Goal: Information Seeking & Learning: Learn about a topic

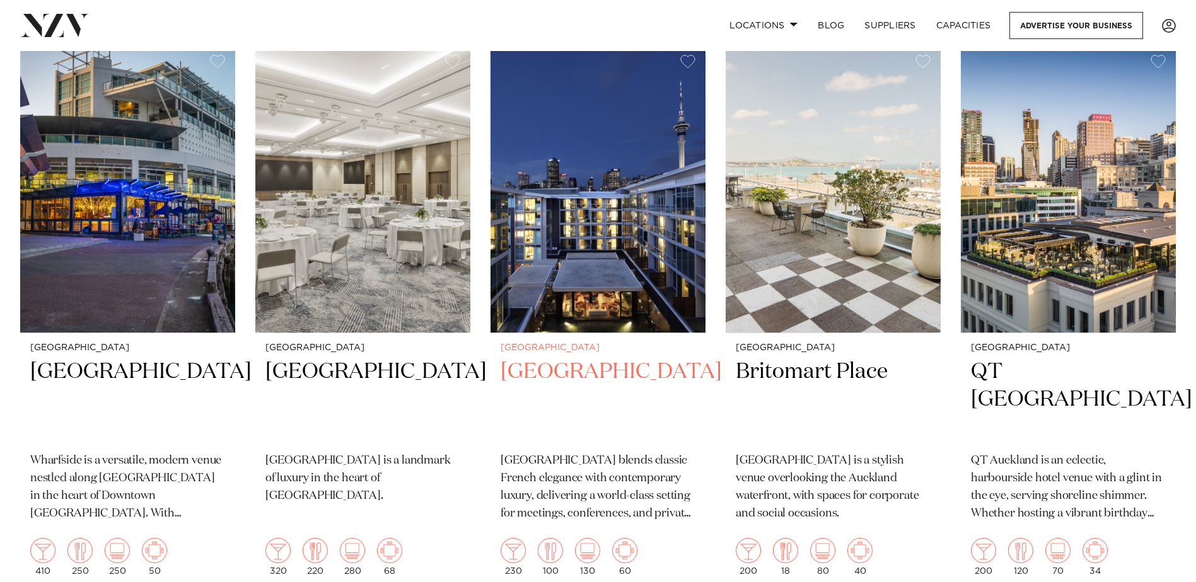
scroll to position [315, 0]
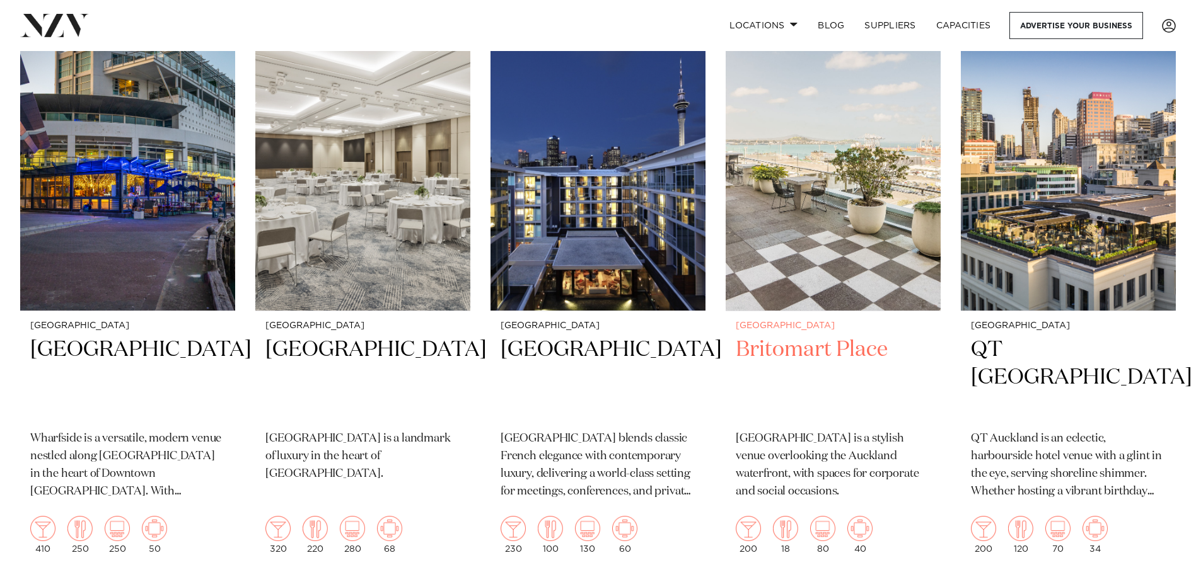
click at [838, 255] on img at bounding box center [832, 167] width 215 height 288
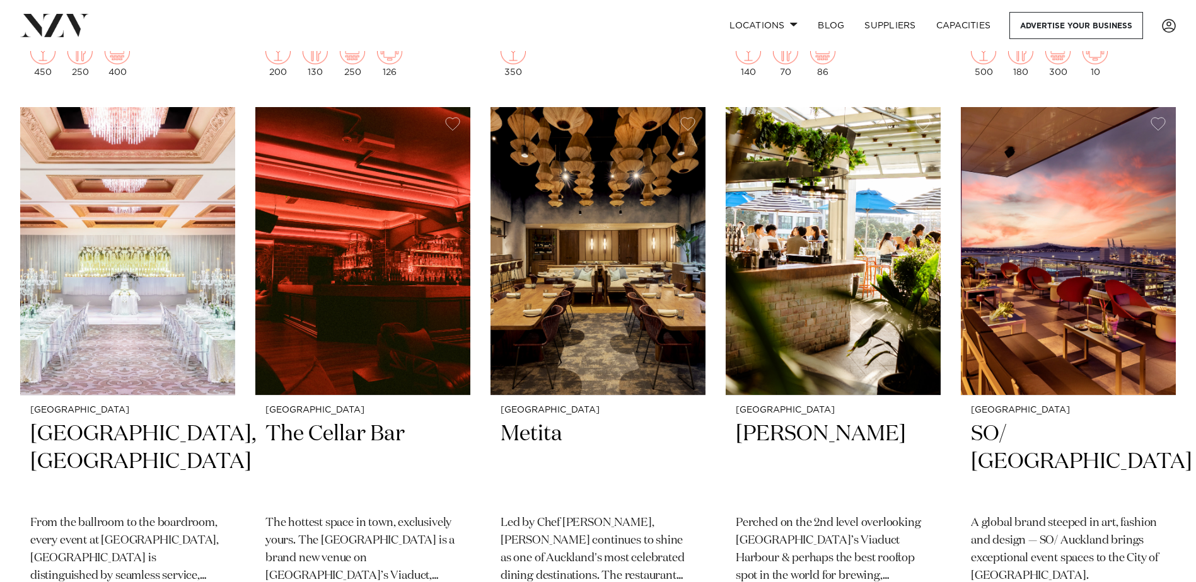
scroll to position [1958, 0]
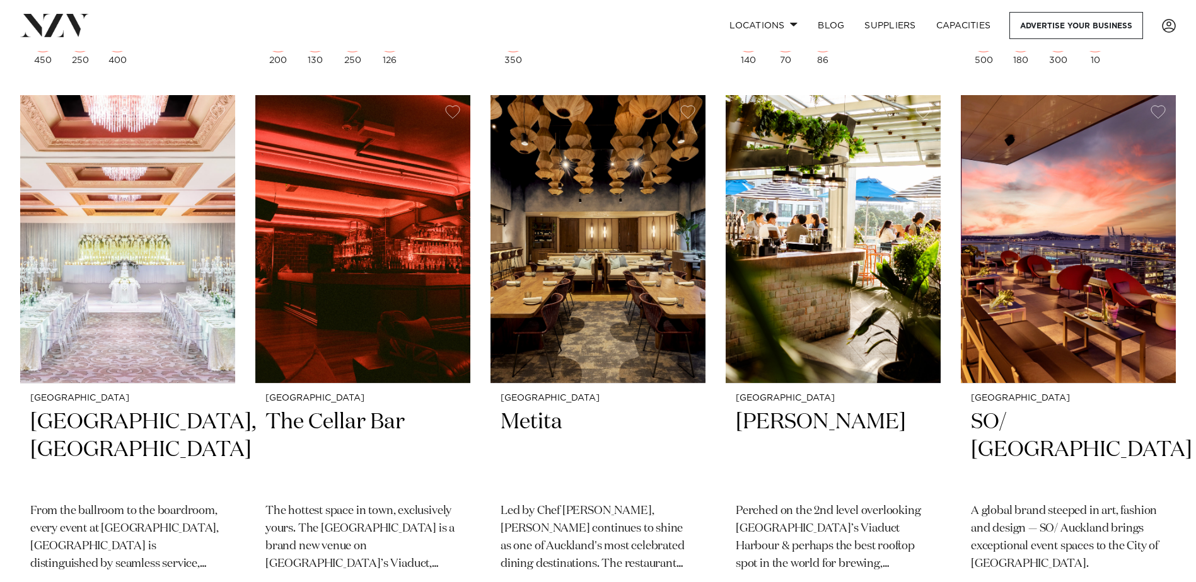
drag, startPoint x: 706, startPoint y: 375, endPoint x: 713, endPoint y: 415, distance: 40.2
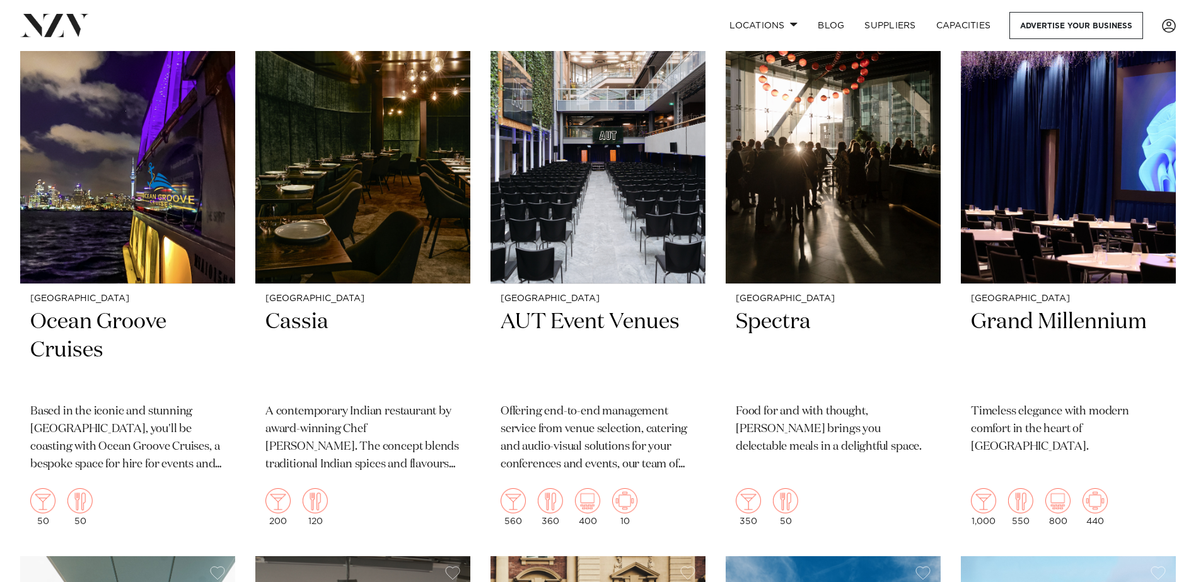
scroll to position [2525, 0]
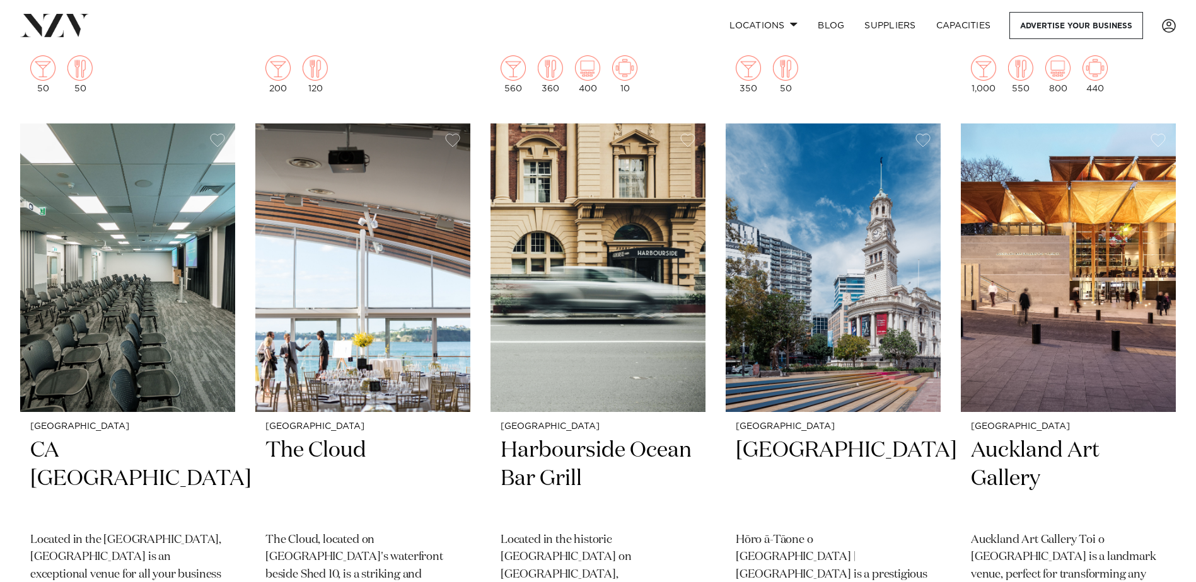
drag, startPoint x: 707, startPoint y: 414, endPoint x: 706, endPoint y: 446, distance: 32.2
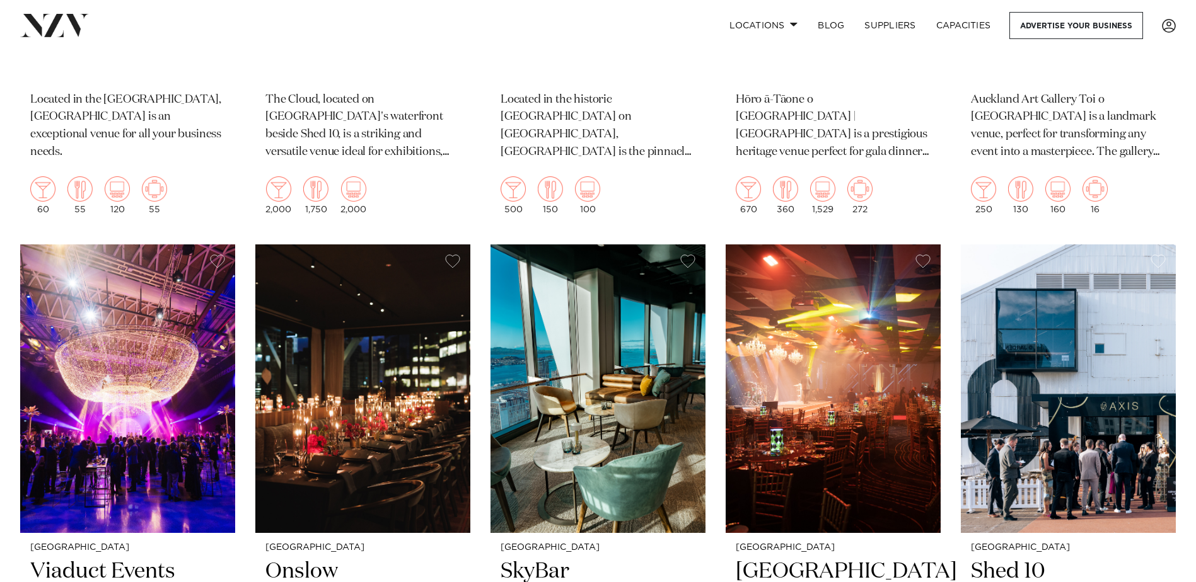
scroll to position [3490, 0]
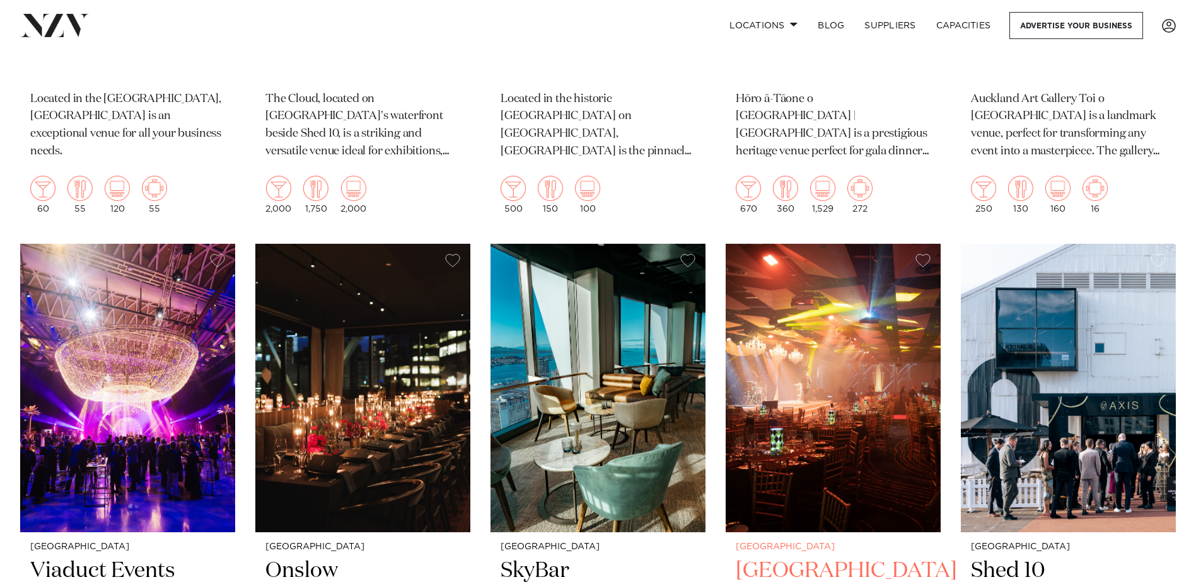
drag, startPoint x: 730, startPoint y: 369, endPoint x: 729, endPoint y: 425, distance: 56.7
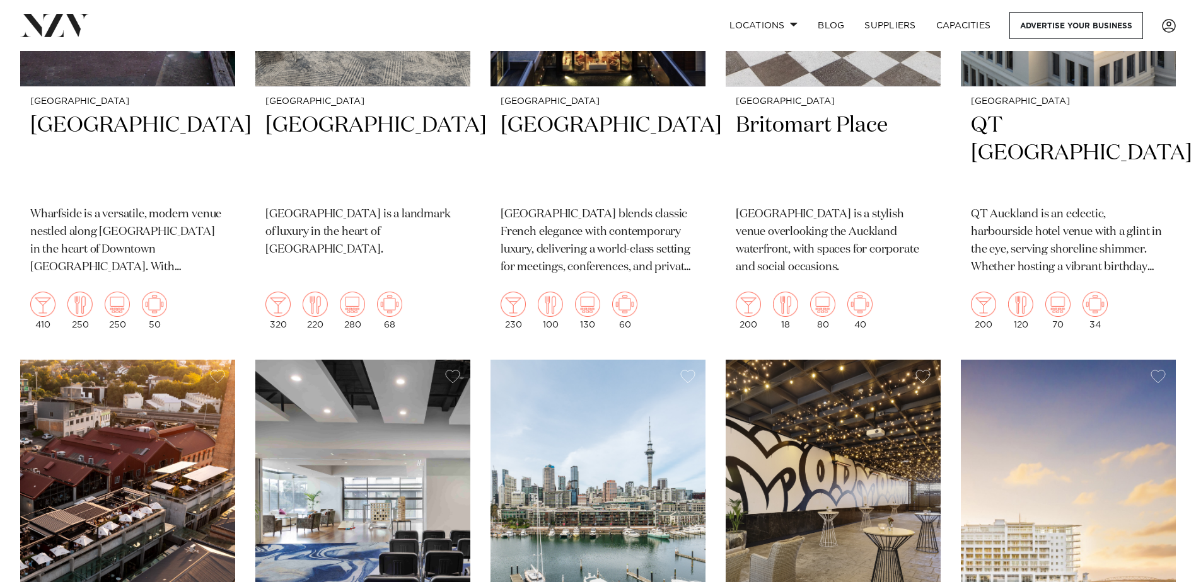
scroll to position [0, 0]
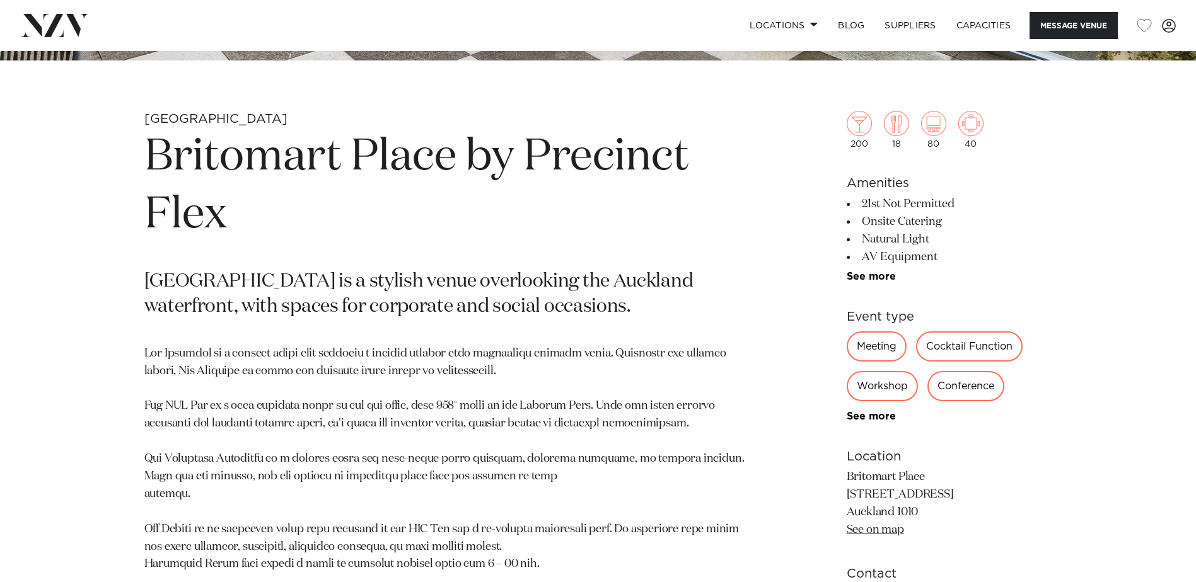
scroll to position [567, 0]
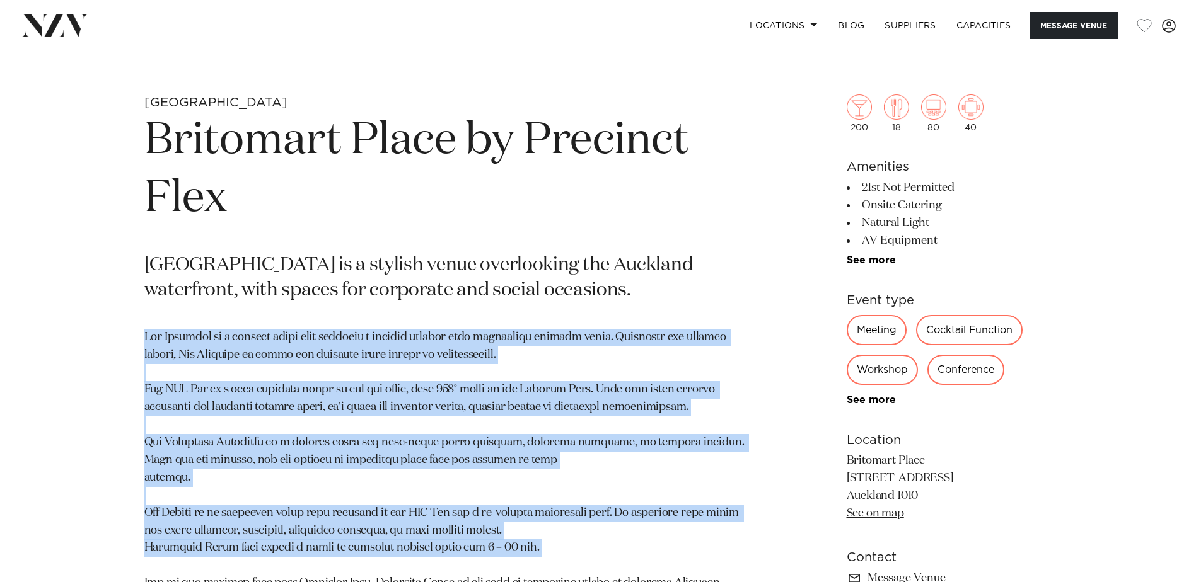
drag, startPoint x: 144, startPoint y: 331, endPoint x: 635, endPoint y: 541, distance: 533.9
click at [635, 541] on p at bounding box center [450, 460] width 613 height 263
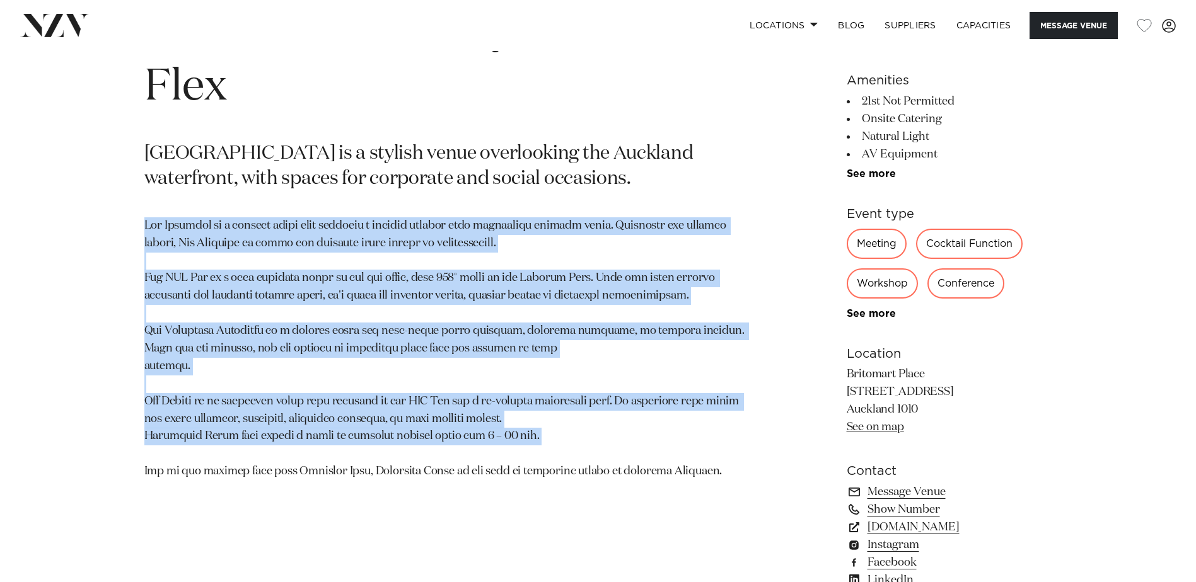
scroll to position [693, 0]
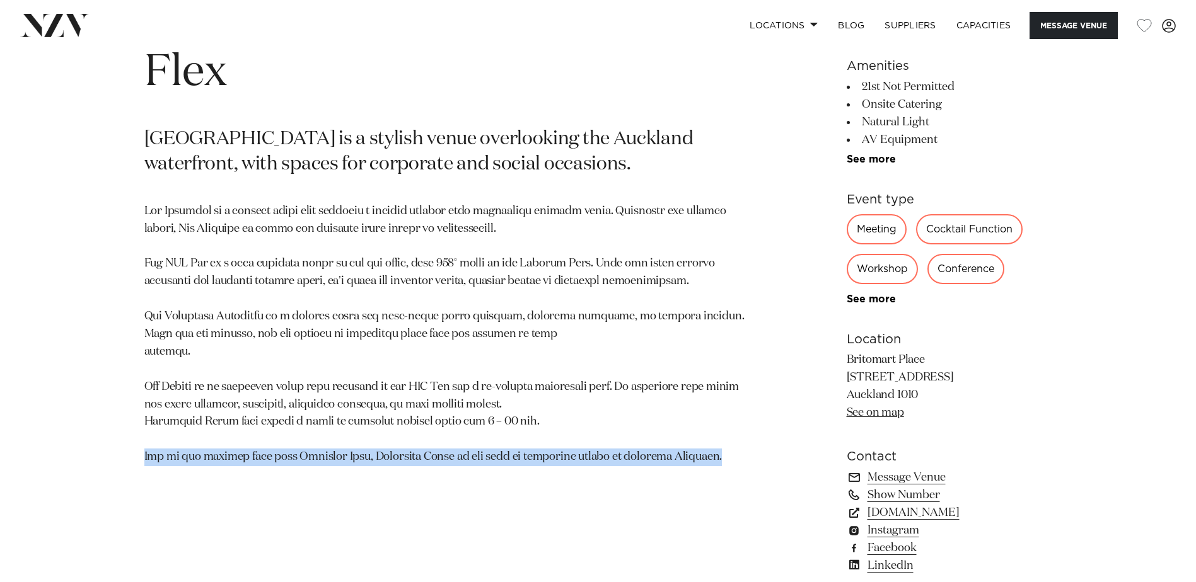
drag, startPoint x: 135, startPoint y: 459, endPoint x: 748, endPoint y: 469, distance: 613.3
click at [748, 469] on div "Auckland Britomart Place by Precinct Flex [GEOGRAPHIC_DATA] is a stylish venue …" at bounding box center [598, 296] width 1073 height 657
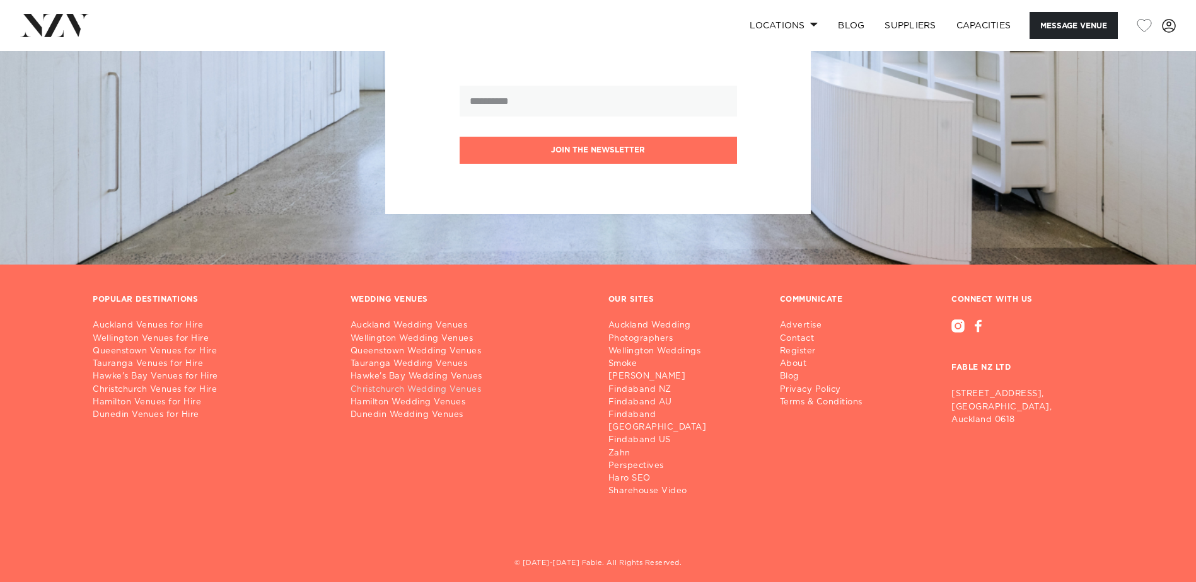
scroll to position [3395, 0]
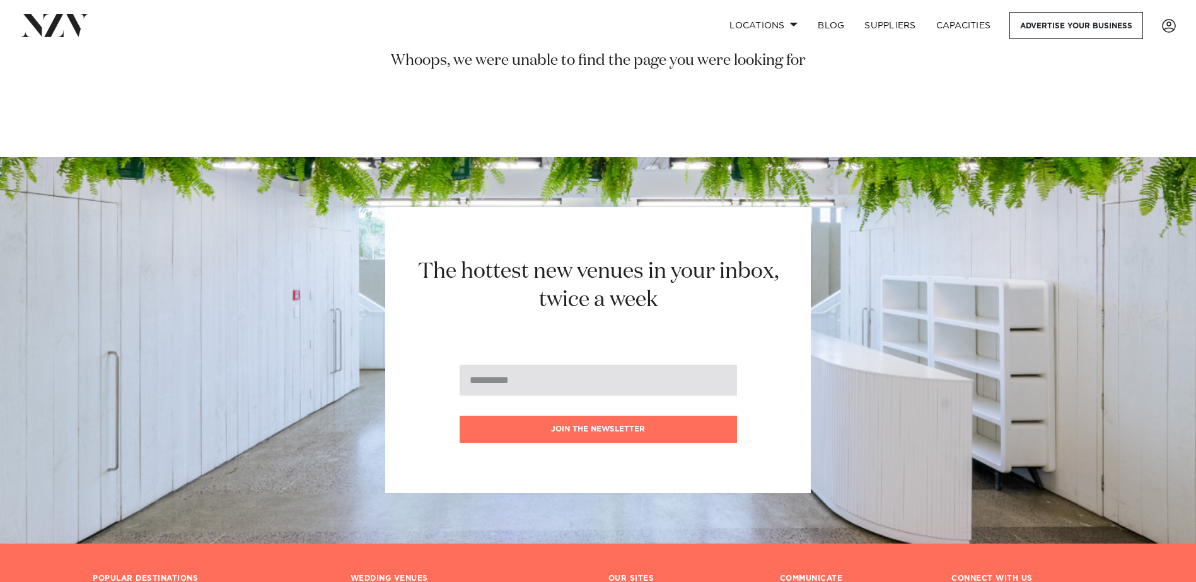
drag, startPoint x: 595, startPoint y: 386, endPoint x: 580, endPoint y: 380, distance: 16.4
